Goal: Information Seeking & Learning: Learn about a topic

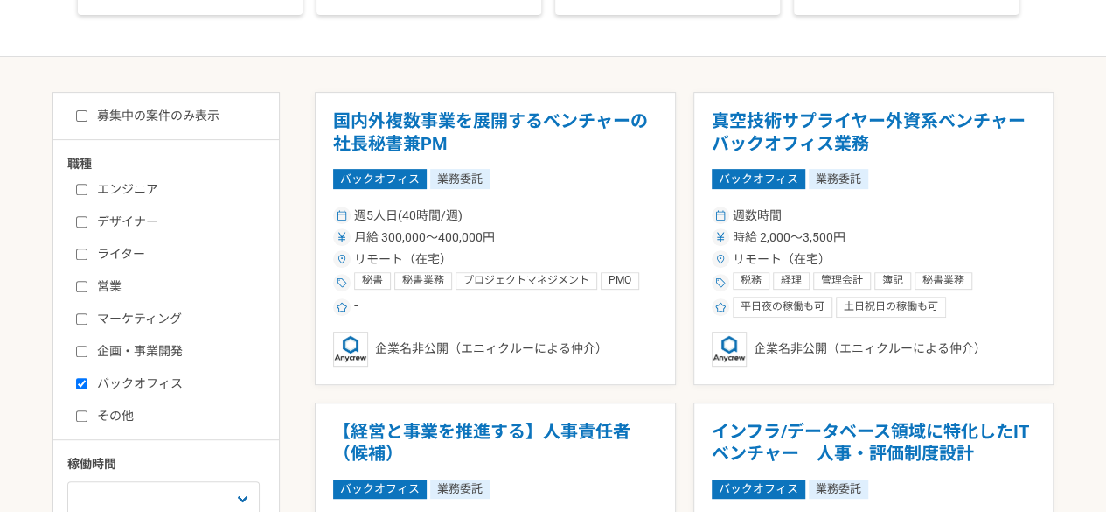
scroll to position [269, 0]
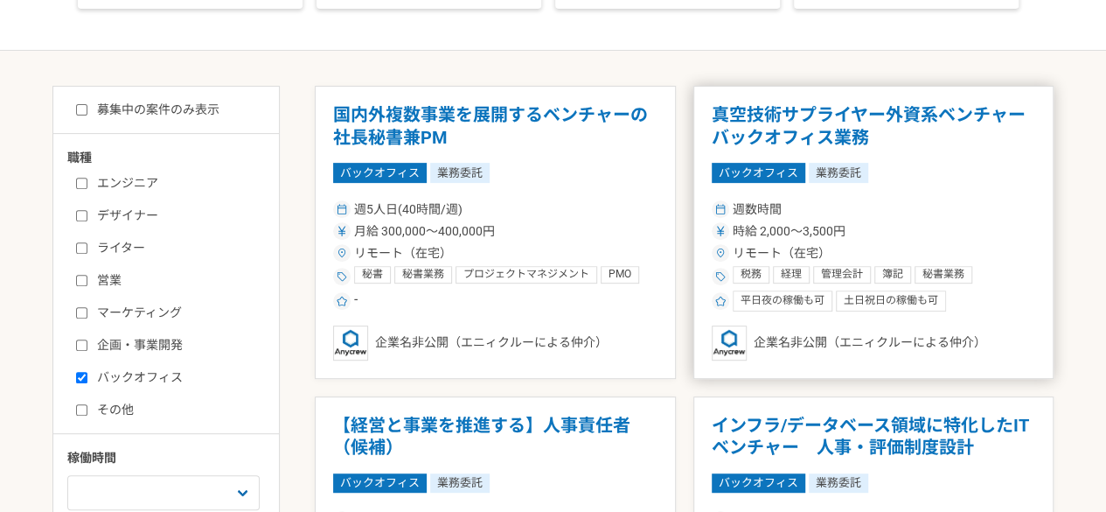
click at [855, 133] on h1 "真空技術サプライヤー外資系ベンチャー　バックオフィス業務" at bounding box center [874, 126] width 324 height 45
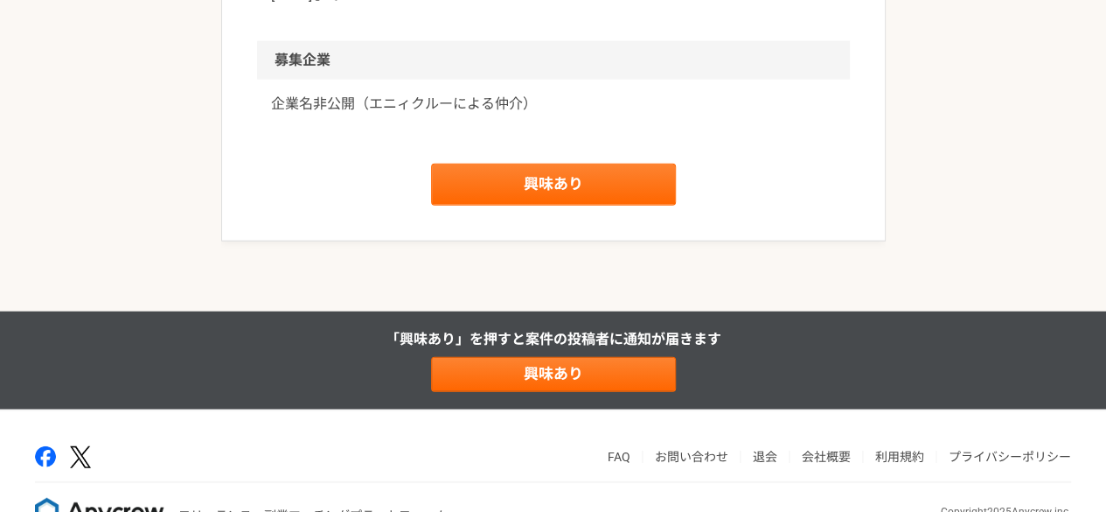
scroll to position [2044, 0]
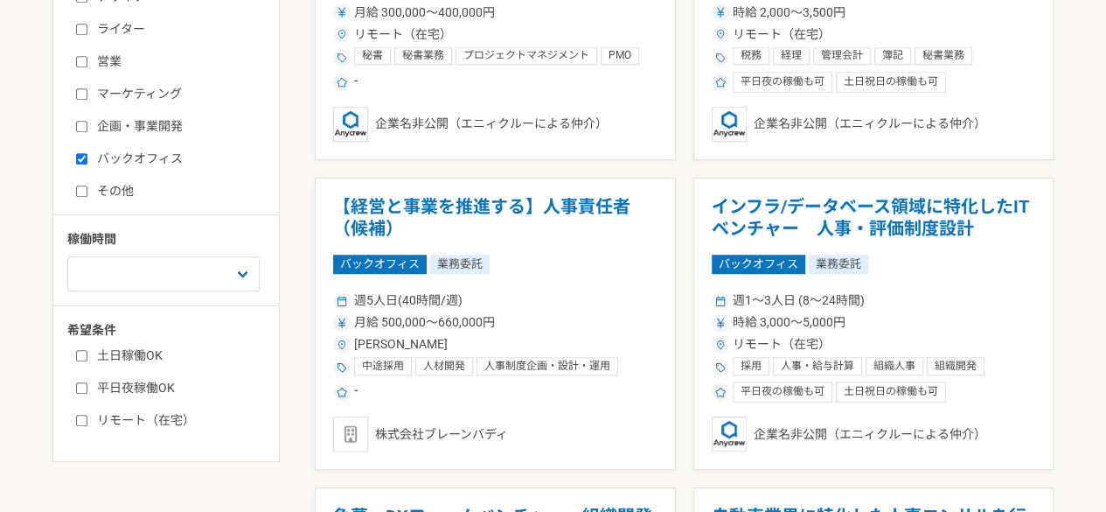
scroll to position [492, 0]
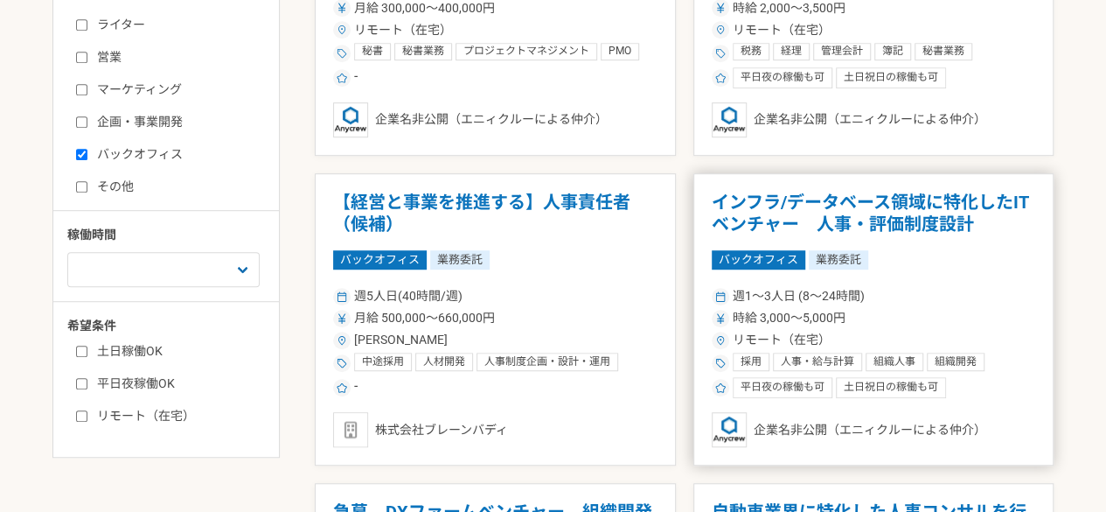
click at [923, 223] on h1 "インフラ/データベース領域に特化したITベンチャー　人事・評価制度設計" at bounding box center [874, 214] width 324 height 45
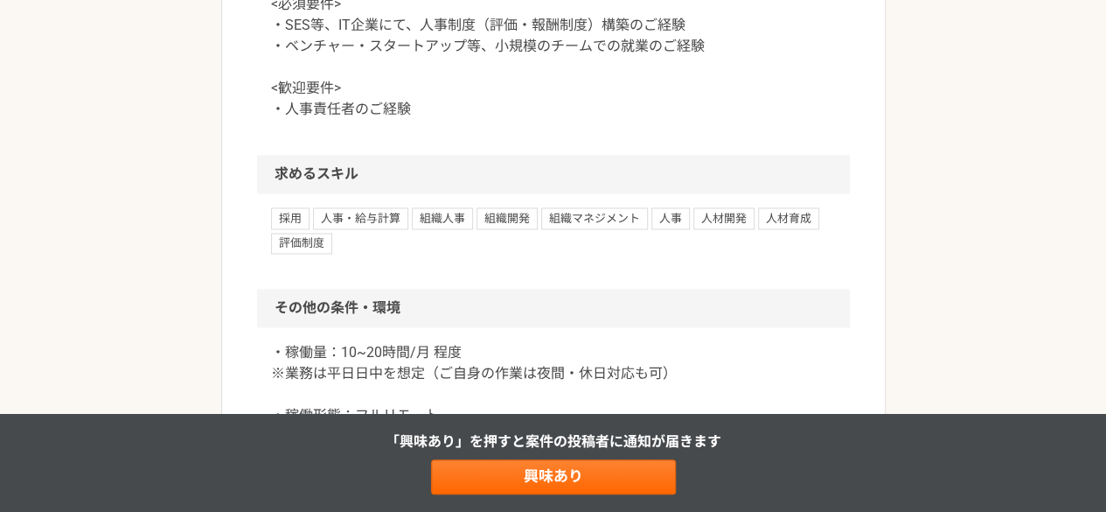
scroll to position [1375, 0]
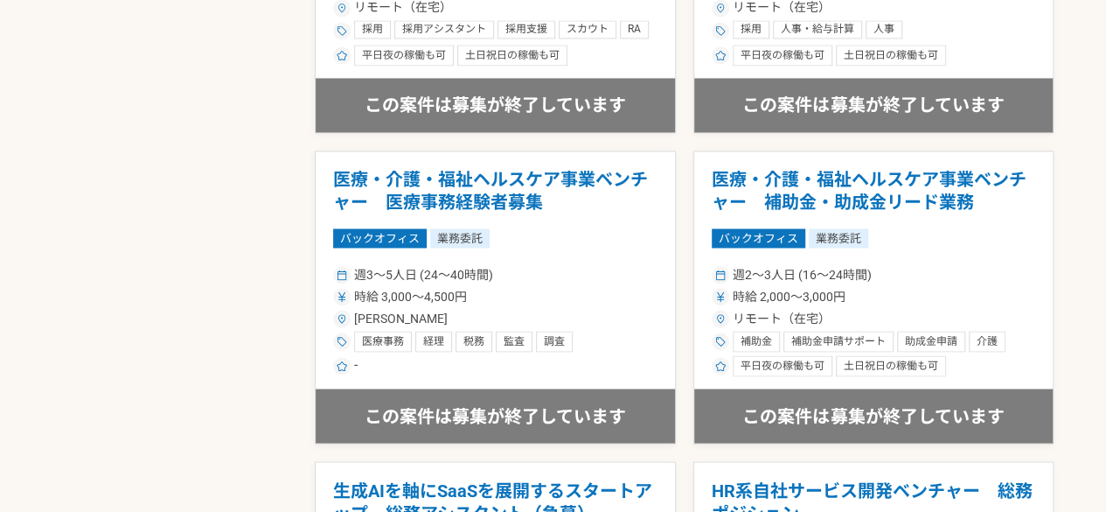
scroll to position [1507, 0]
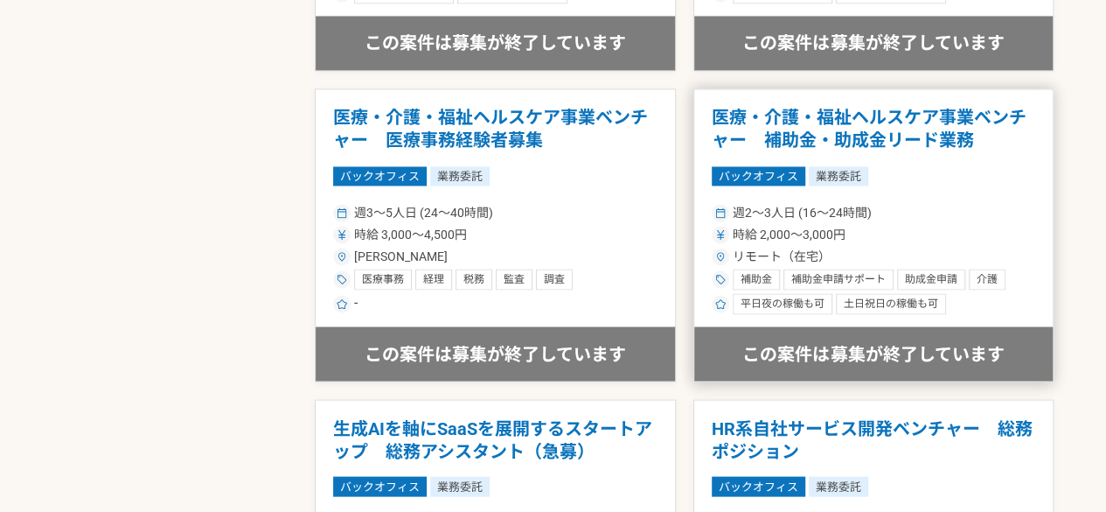
click at [889, 123] on h1 "医療・介護・福祉ヘルスケア事業ベンチャー　補助金・助成金リード業務" at bounding box center [874, 129] width 324 height 45
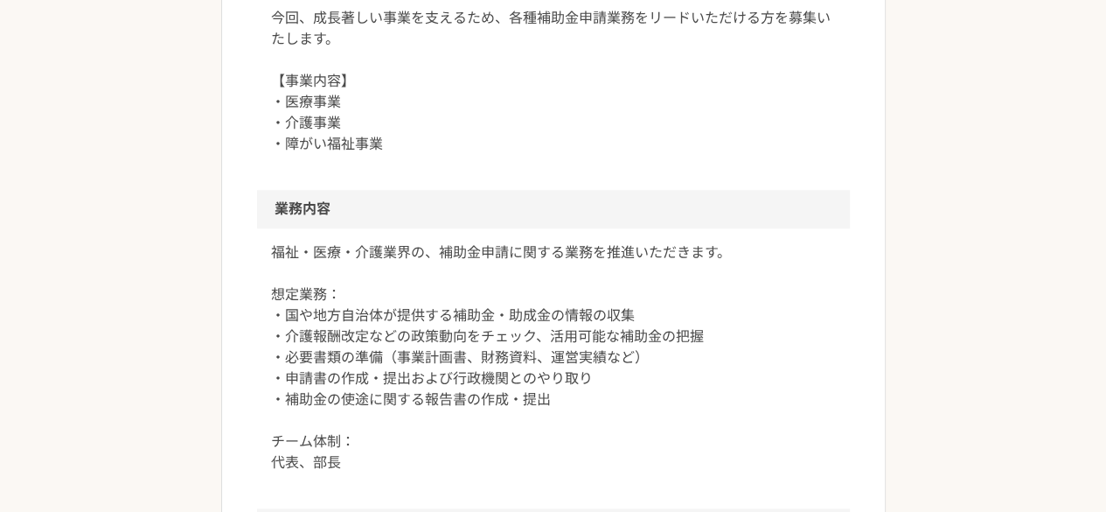
scroll to position [714, 0]
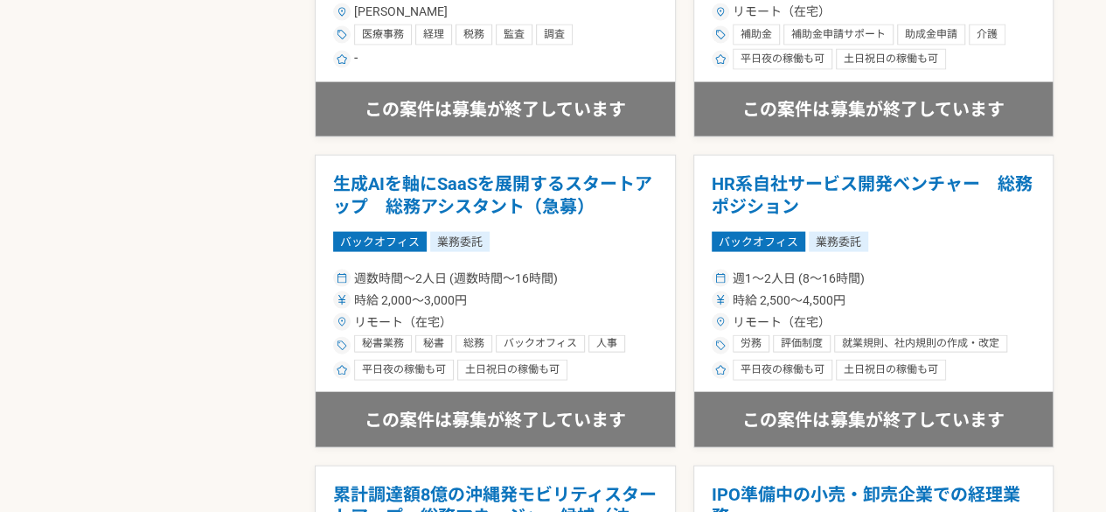
scroll to position [1760, 0]
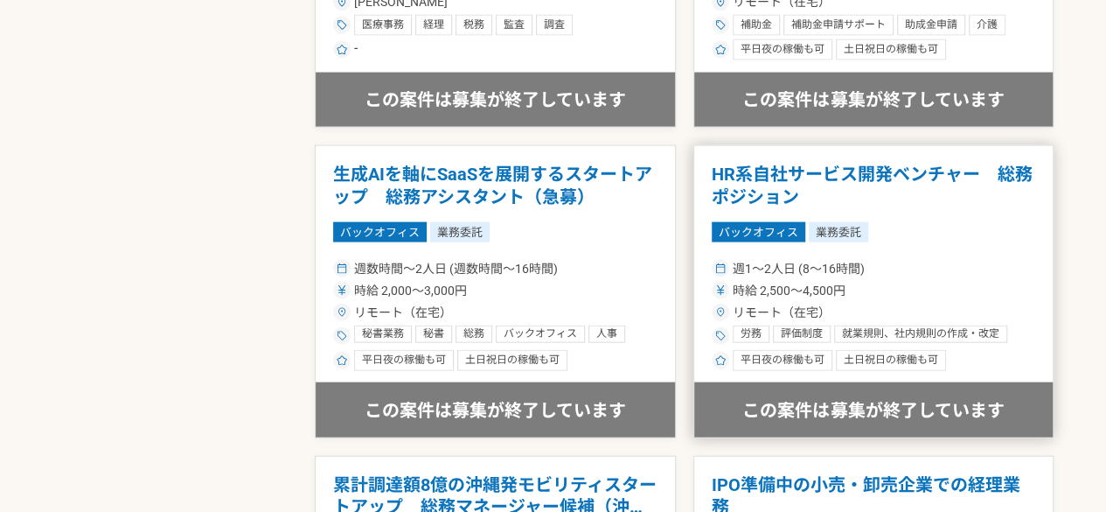
click at [965, 165] on h1 "HR系自社サービス開発ベンチャー　総務ポジション" at bounding box center [874, 186] width 324 height 45
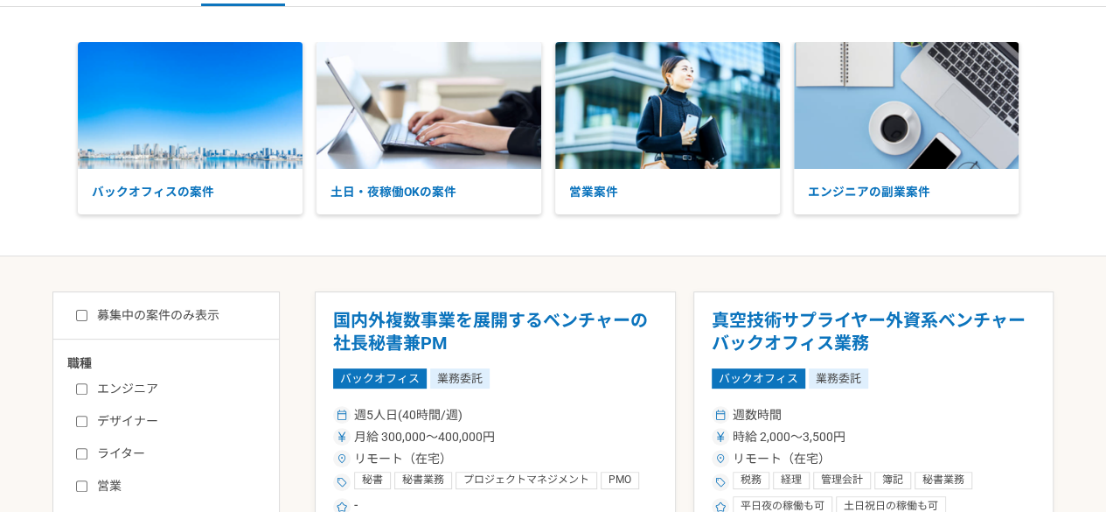
scroll to position [65, 0]
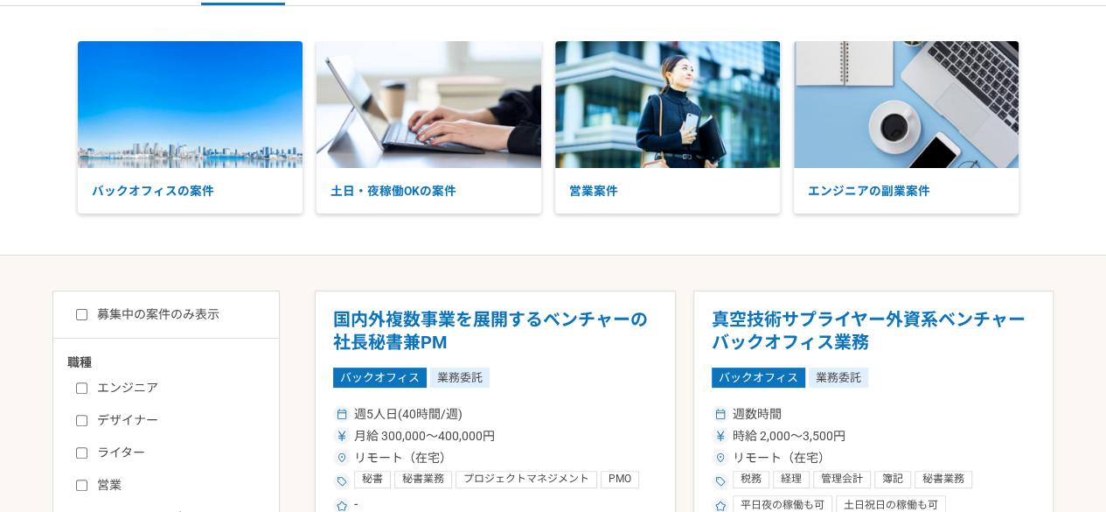
click at [76, 317] on input "募集中の案件のみ表示" at bounding box center [81, 314] width 11 height 11
checkbox input "true"
